Goal: Find specific page/section: Find specific page/section

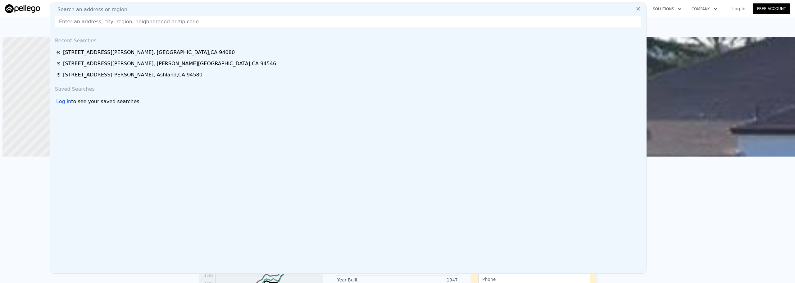
scroll to position [0, 145]
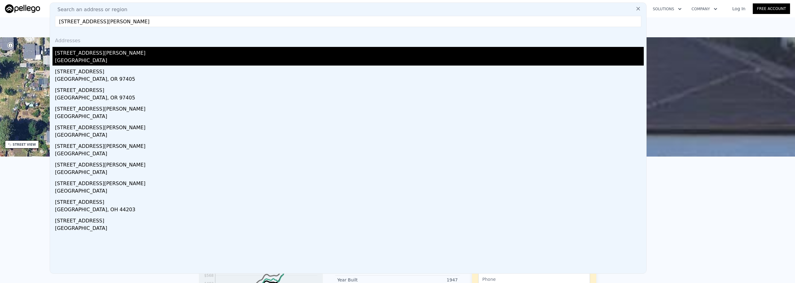
type input "[STREET_ADDRESS][PERSON_NAME]"
click at [112, 53] on div "[STREET_ADDRESS][PERSON_NAME]" at bounding box center [349, 52] width 589 height 10
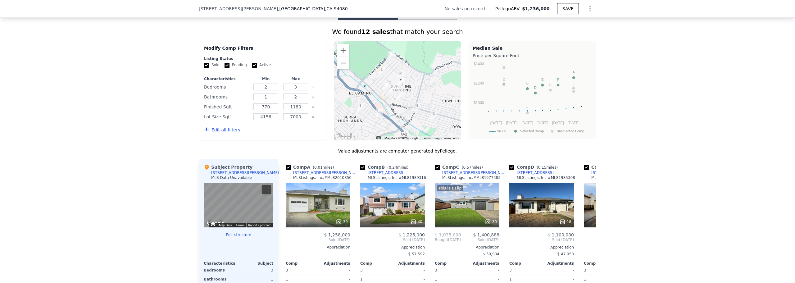
scroll to position [495, 0]
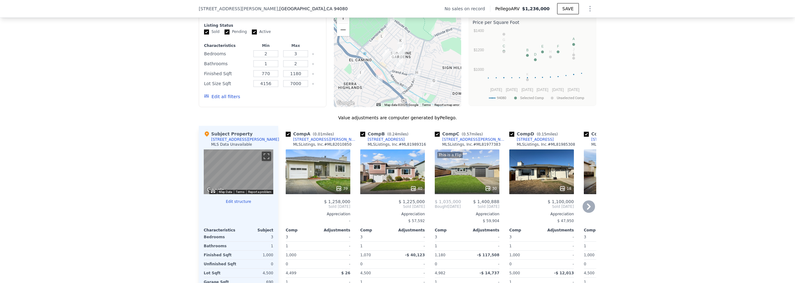
click at [324, 169] on div "39" at bounding box center [318, 171] width 65 height 45
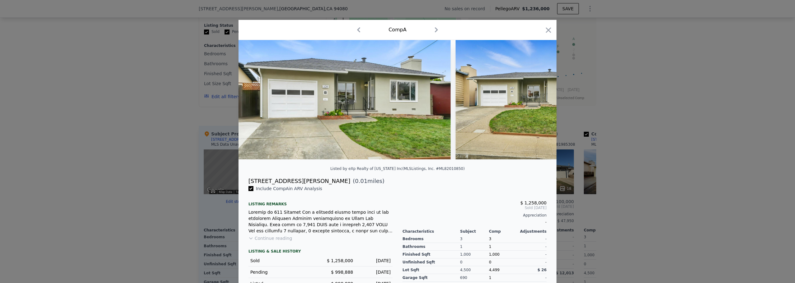
click at [138, 230] on div at bounding box center [397, 141] width 795 height 283
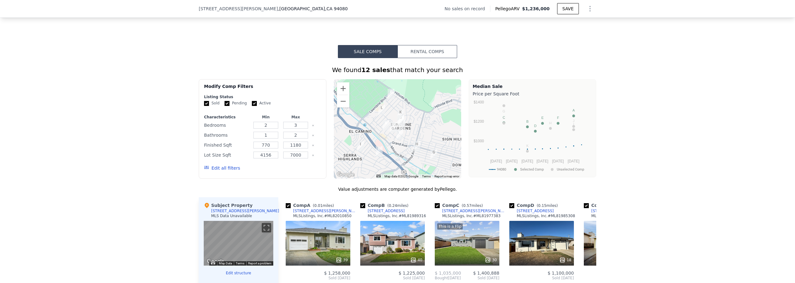
scroll to position [339, 0]
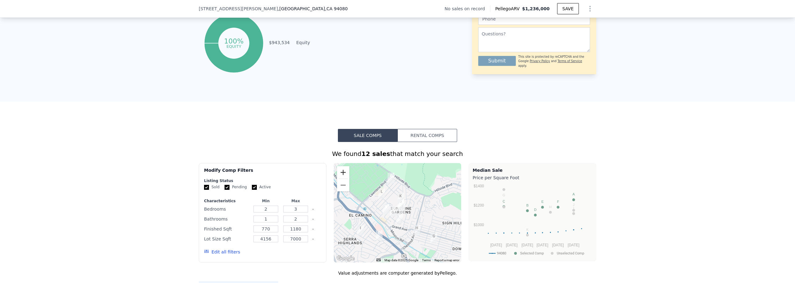
click at [340, 175] on button "Zoom in" at bounding box center [343, 172] width 12 height 12
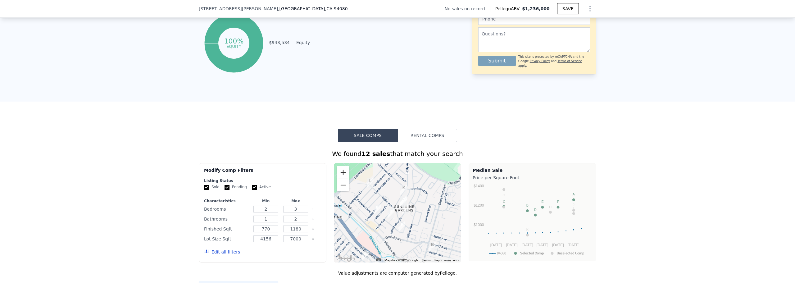
click at [340, 175] on button "Zoom in" at bounding box center [343, 172] width 12 height 12
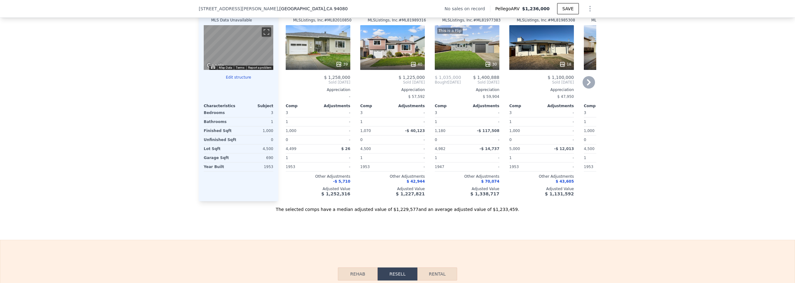
scroll to position [557, 0]
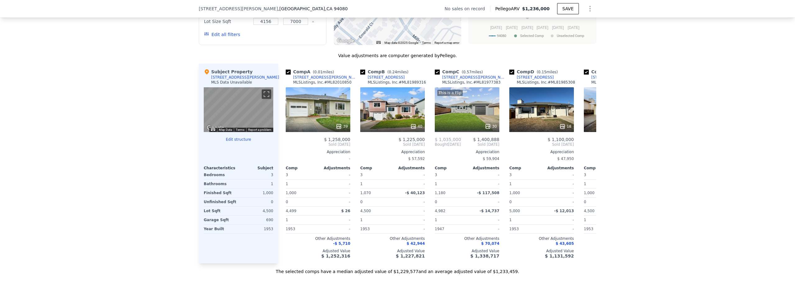
click at [130, 120] on div "We found 12 sales that match your search Filters Map Prices Modify Comp Filters…" at bounding box center [397, 100] width 795 height 350
